Goal: Task Accomplishment & Management: Use online tool/utility

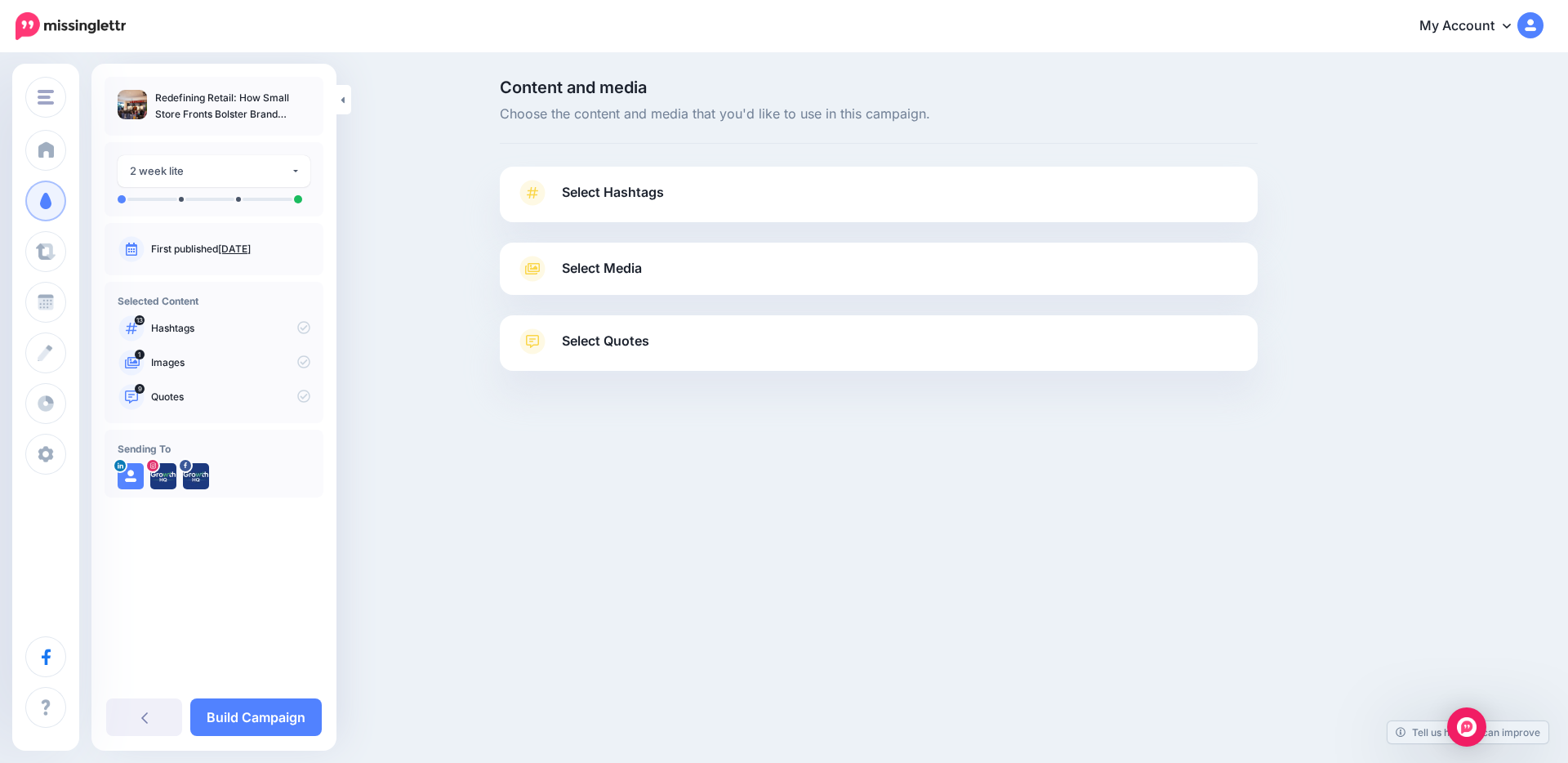
click at [1077, 110] on span "Choose the content and media that you'd like to use in this campaign." at bounding box center [879, 114] width 758 height 21
click at [295, 725] on link "Build Campaign" at bounding box center [256, 718] width 132 height 38
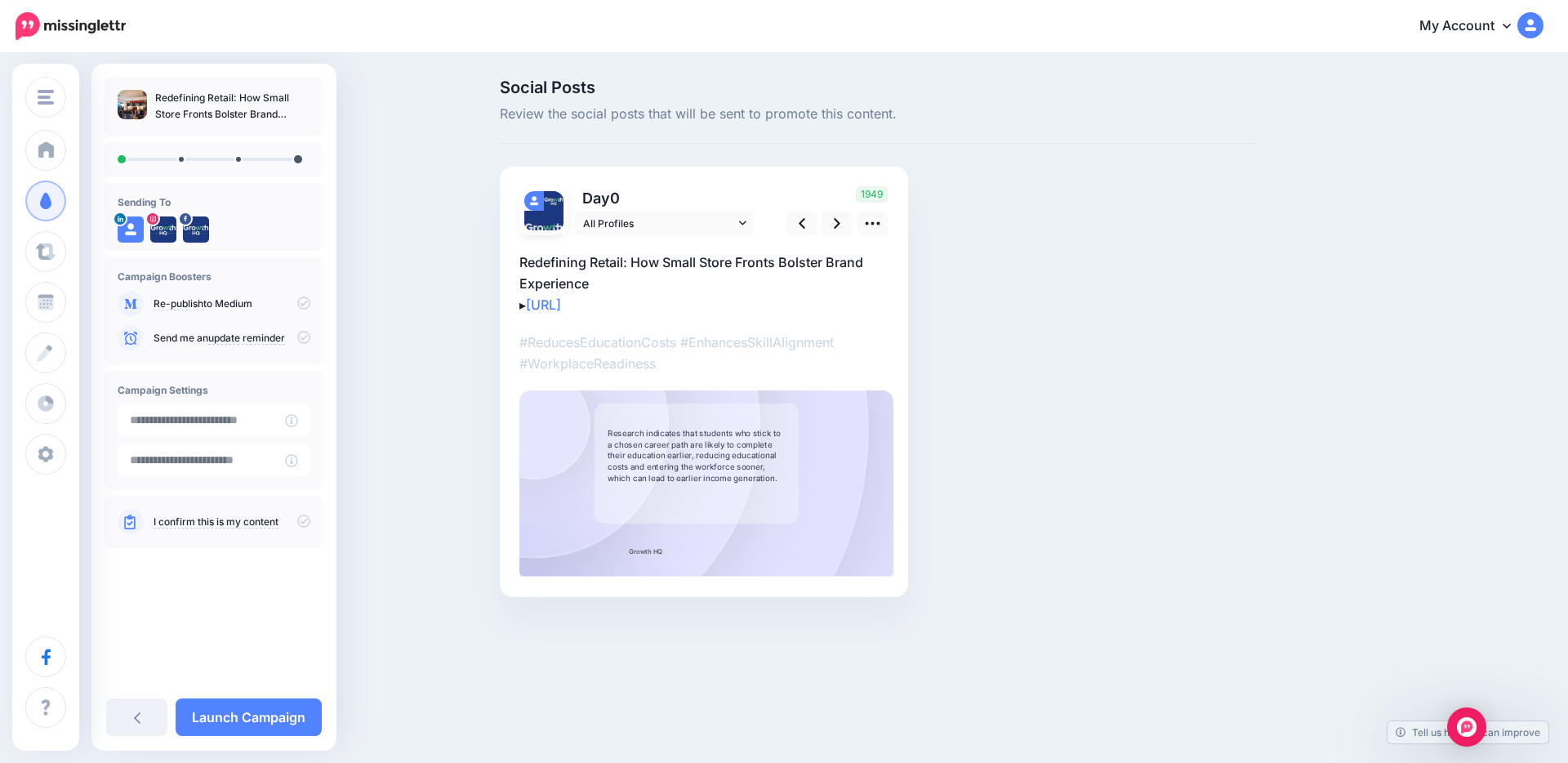
click at [1036, 152] on div "Social Posts Review the social posts that will be sent to promote this content.…" at bounding box center [879, 363] width 782 height 567
click at [298, 707] on link "Launch Campaign" at bounding box center [248, 718] width 146 height 38
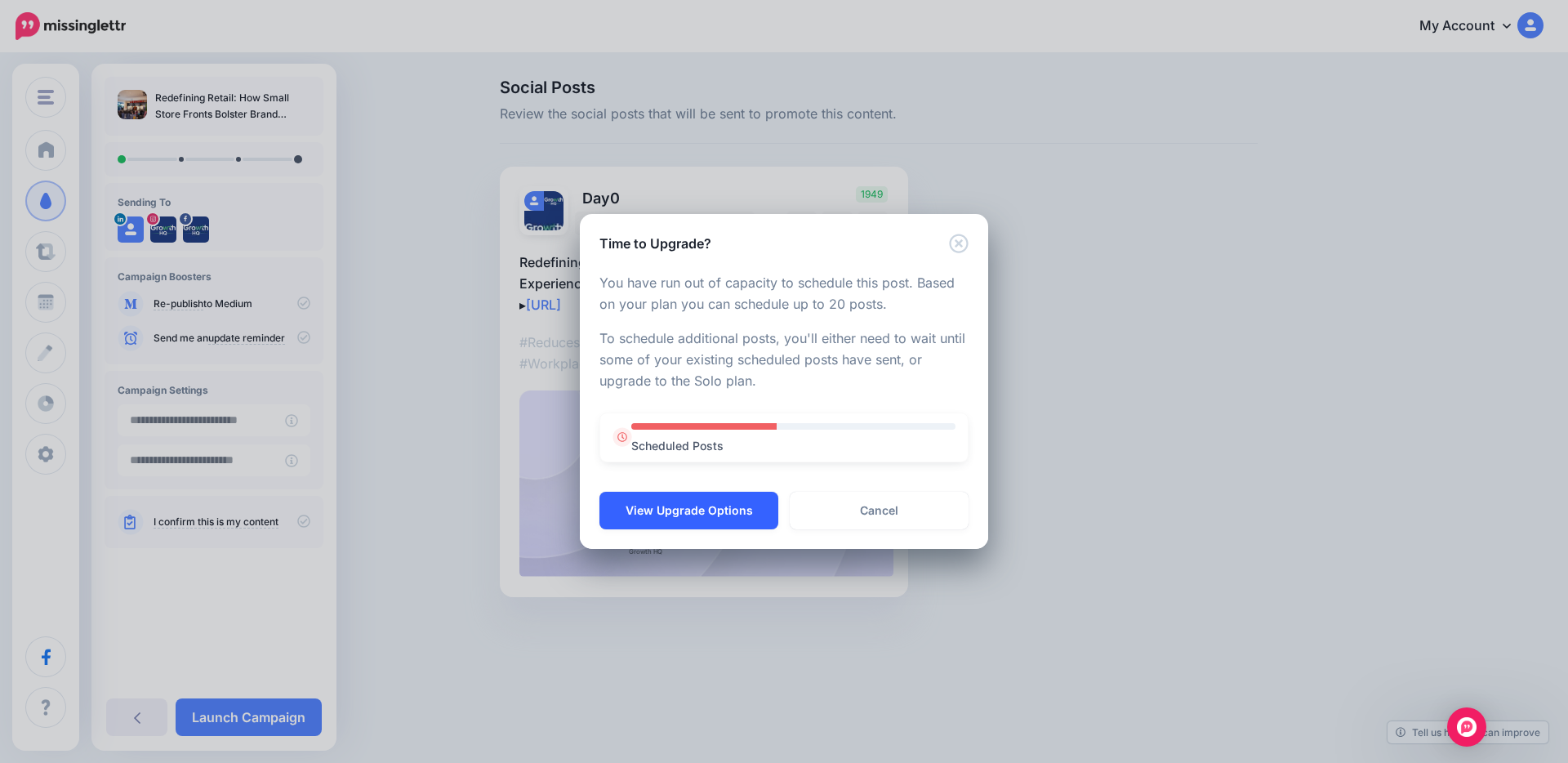
click at [768, 516] on button "View Upgrade Options" at bounding box center [688, 511] width 179 height 38
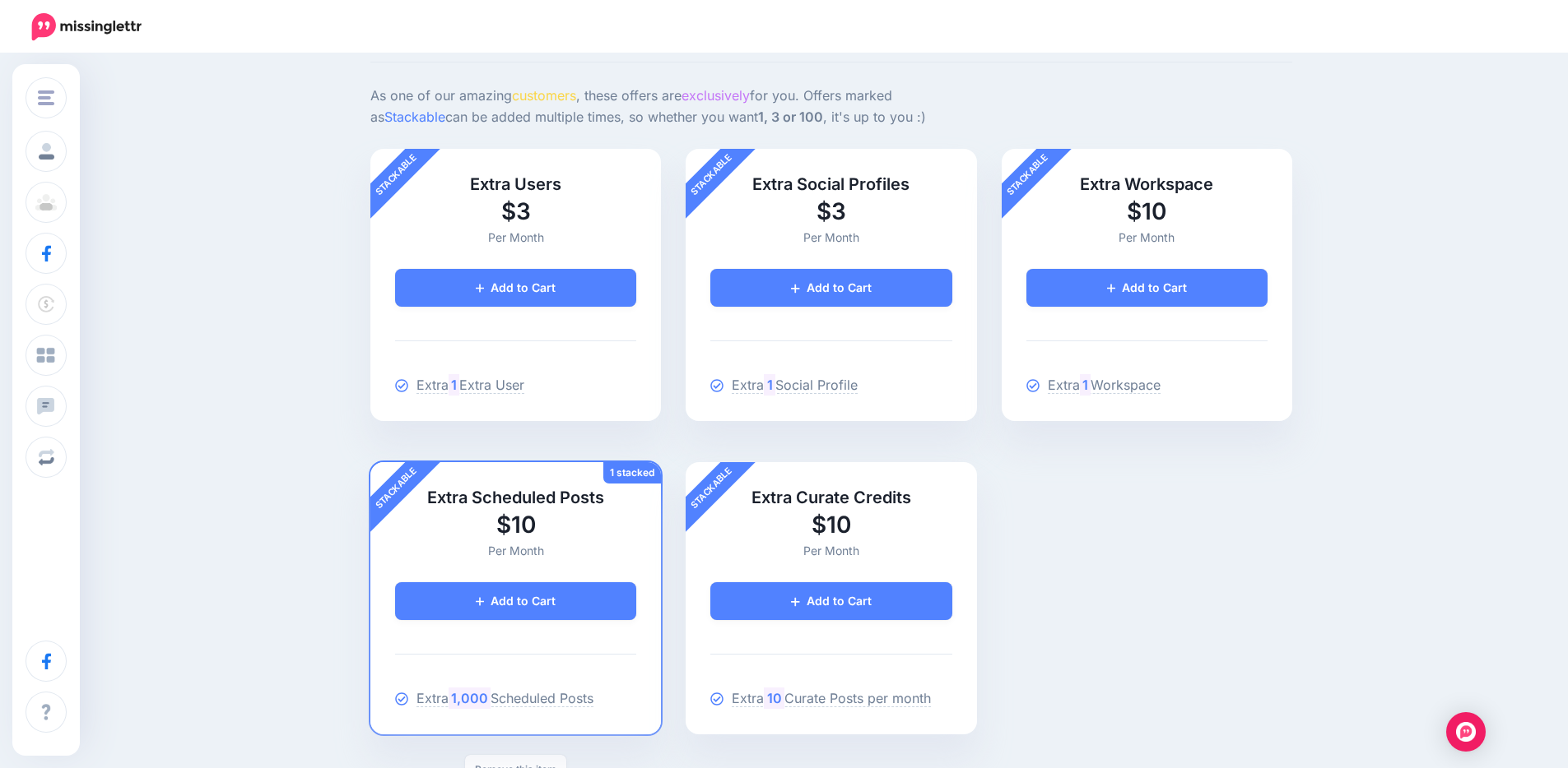
scroll to position [111, 0]
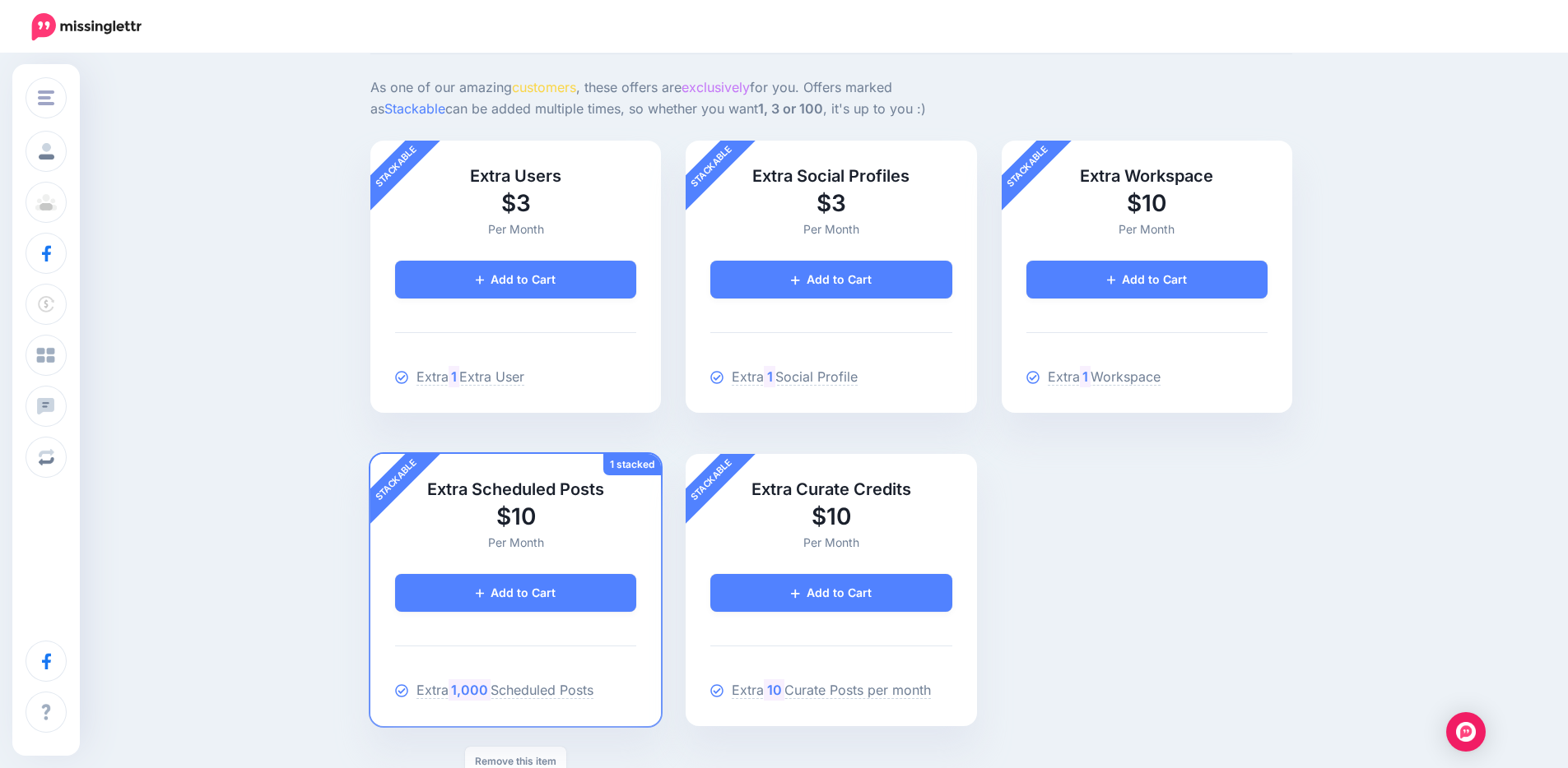
click at [1351, 181] on div "Upgrades and Offers Exclusively for you Review Order As one of our amazing cust…" at bounding box center [784, 389] width 1568 height 890
